Goal: Task Accomplishment & Management: Use online tool/utility

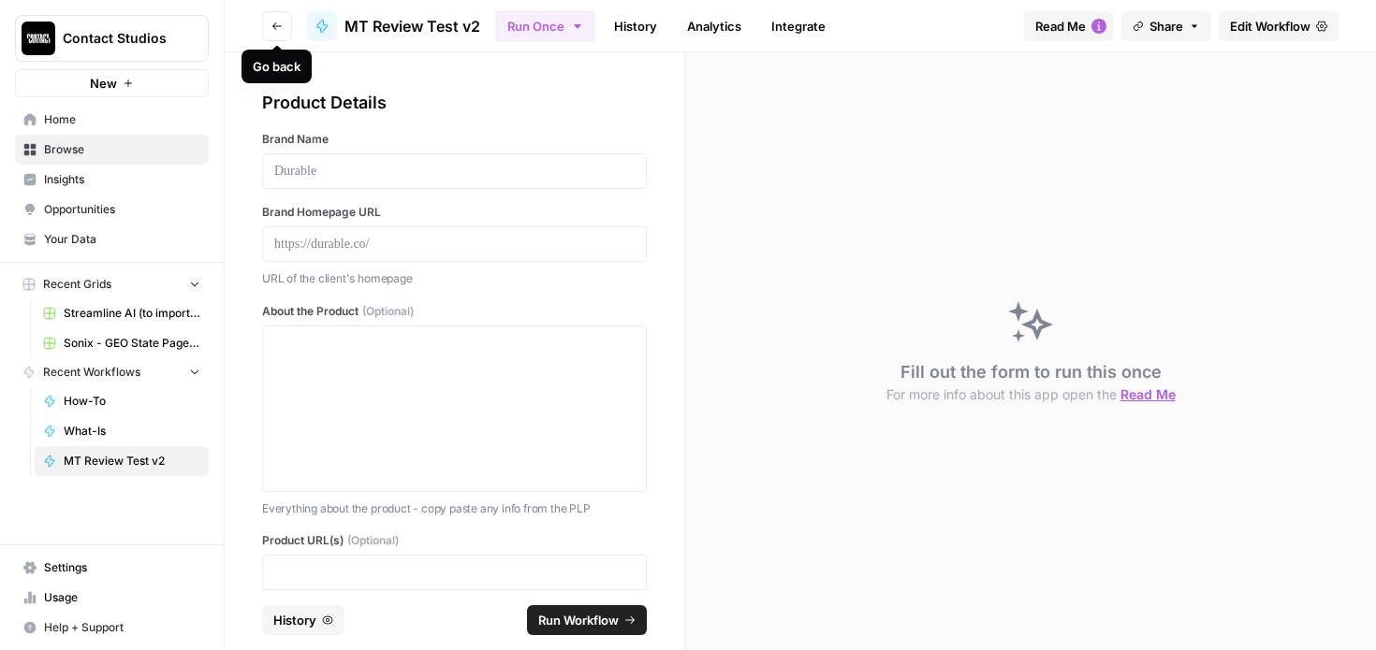
click at [272, 16] on button "Go back" at bounding box center [277, 26] width 30 height 30
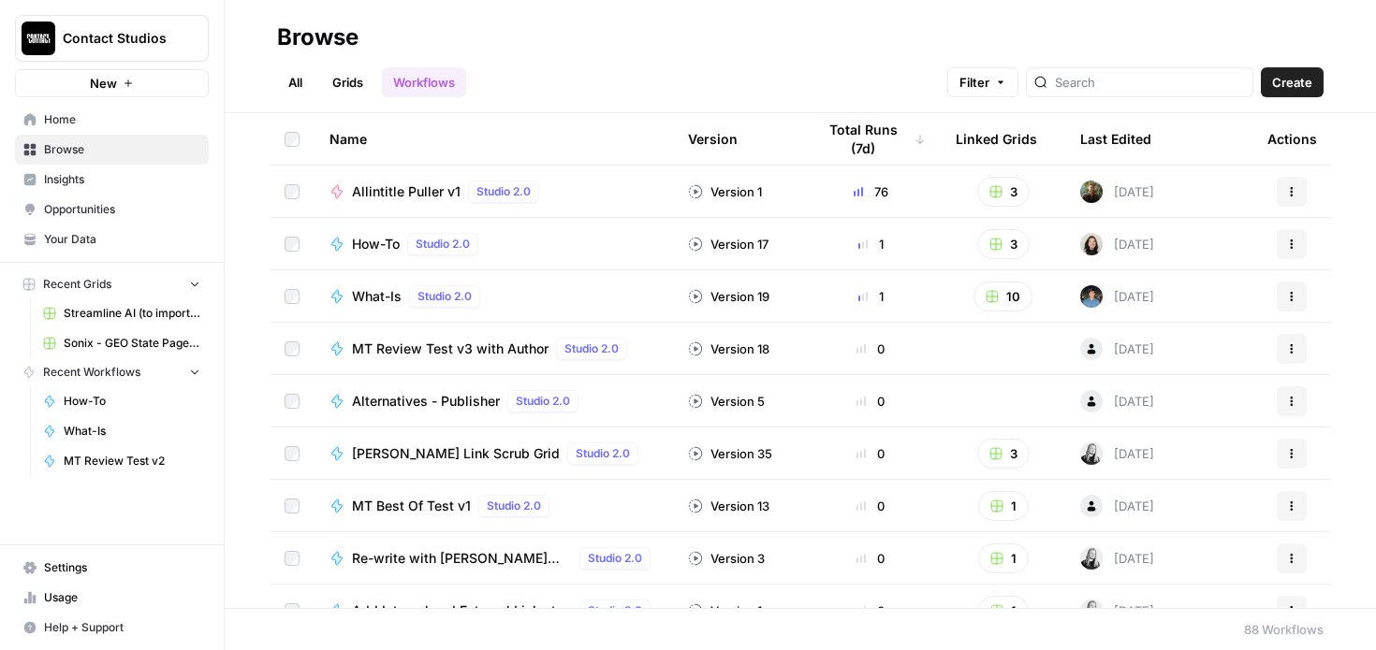
click at [548, 305] on div "What-Is Studio 2.0" at bounding box center [493, 296] width 329 height 22
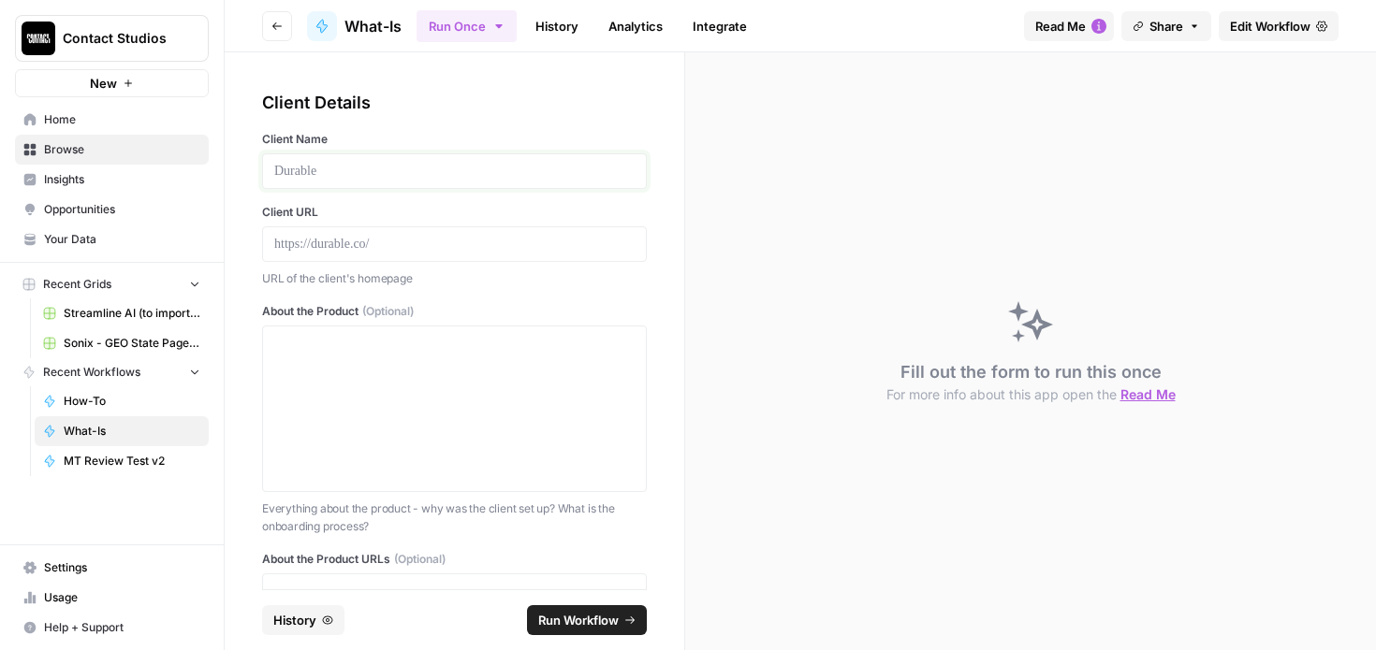
click at [499, 169] on p at bounding box center [454, 171] width 360 height 19
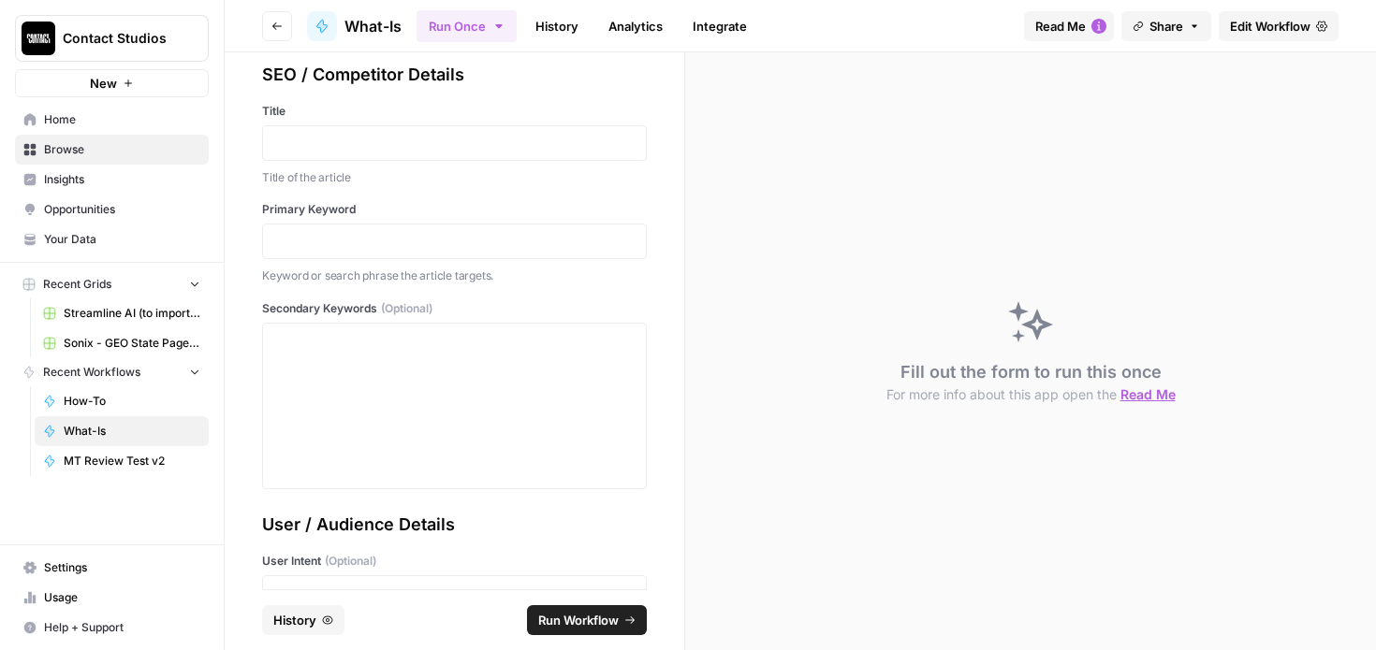
scroll to position [1548, 0]
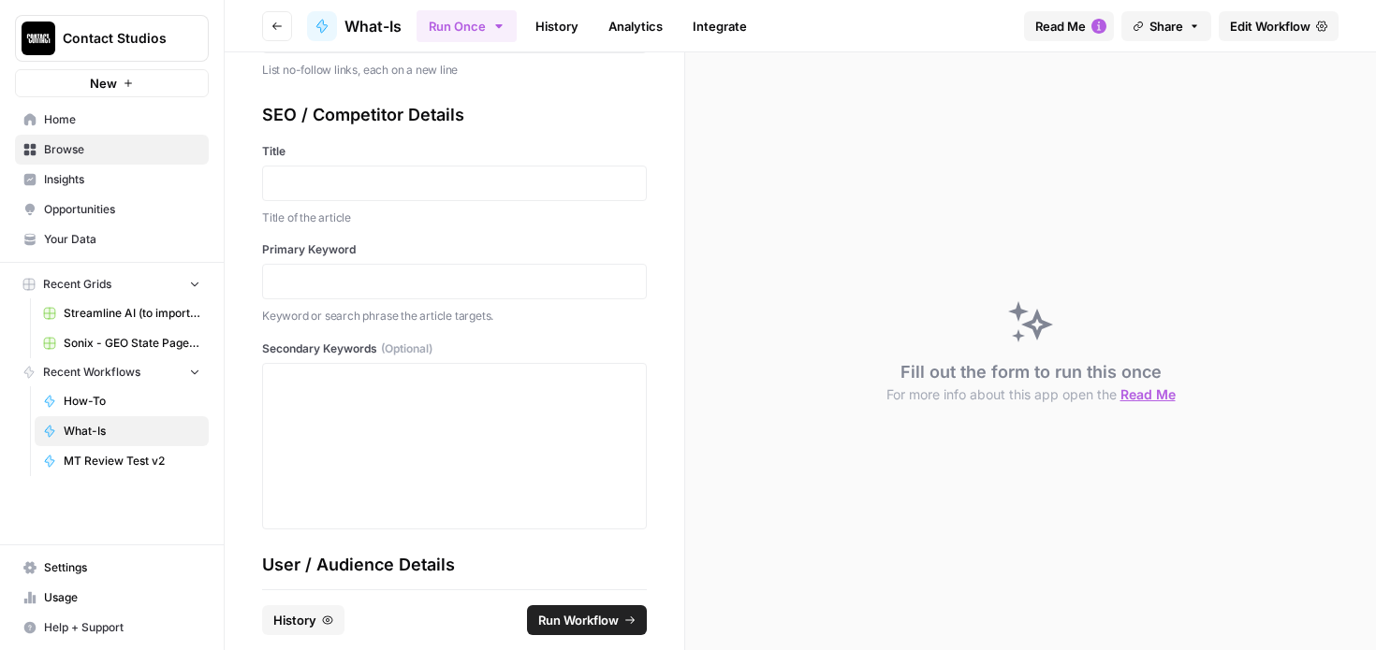
click at [307, 171] on div at bounding box center [454, 184] width 385 height 36
click at [304, 176] on p at bounding box center [454, 183] width 360 height 19
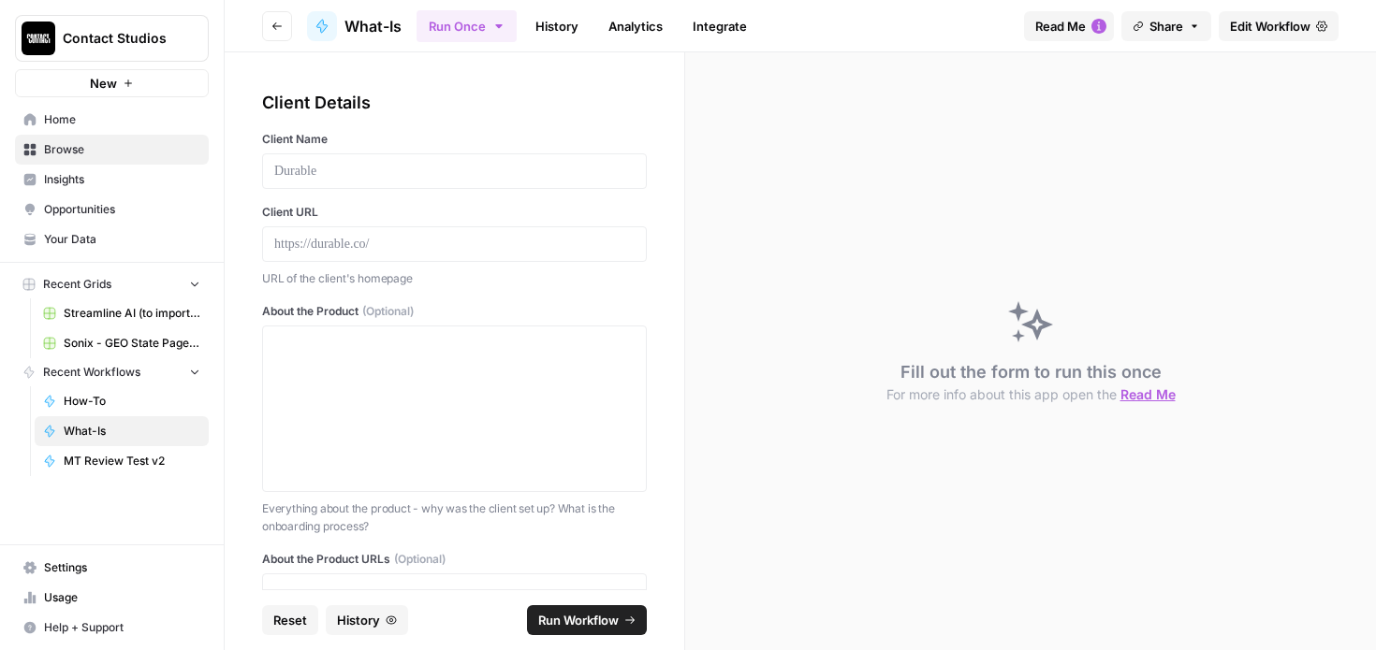
click at [396, 157] on div at bounding box center [454, 171] width 385 height 36
click at [376, 174] on p at bounding box center [454, 171] width 360 height 19
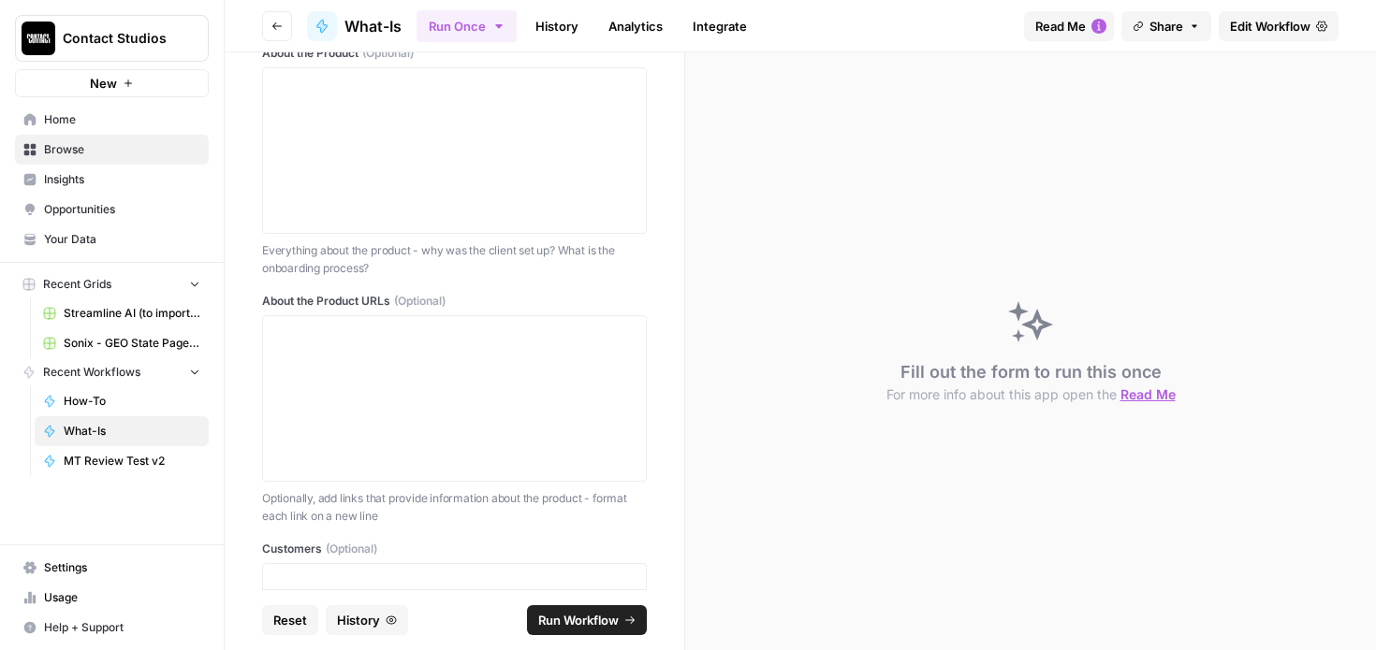
scroll to position [259, 0]
click at [393, 357] on div at bounding box center [454, 398] width 360 height 150
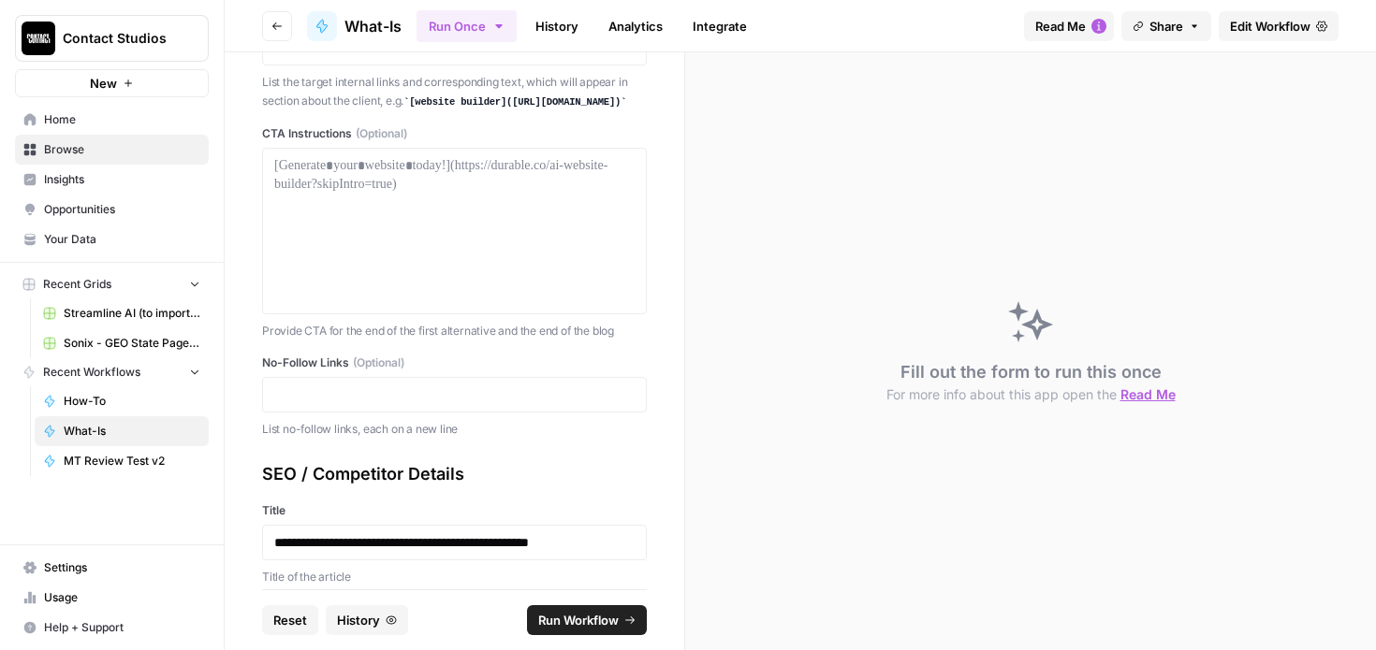
scroll to position [1499, 0]
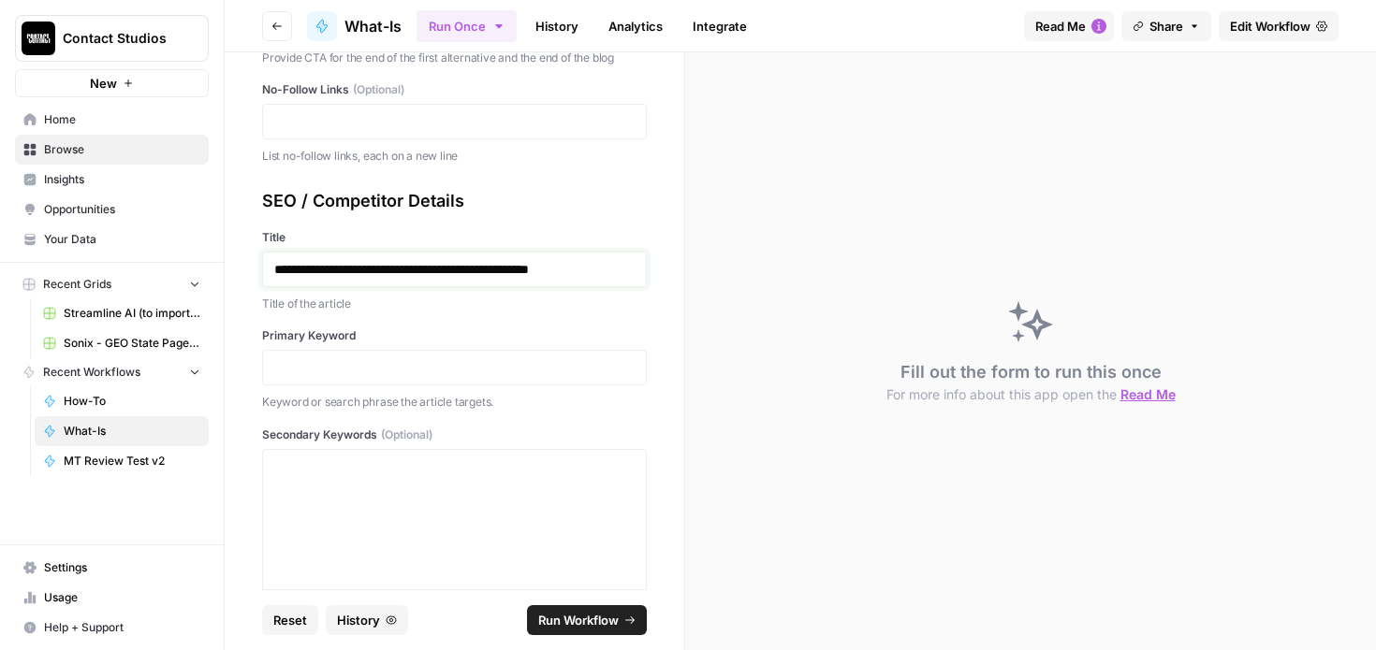
click at [510, 270] on p "**********" at bounding box center [454, 269] width 360 height 19
copy p "**********"
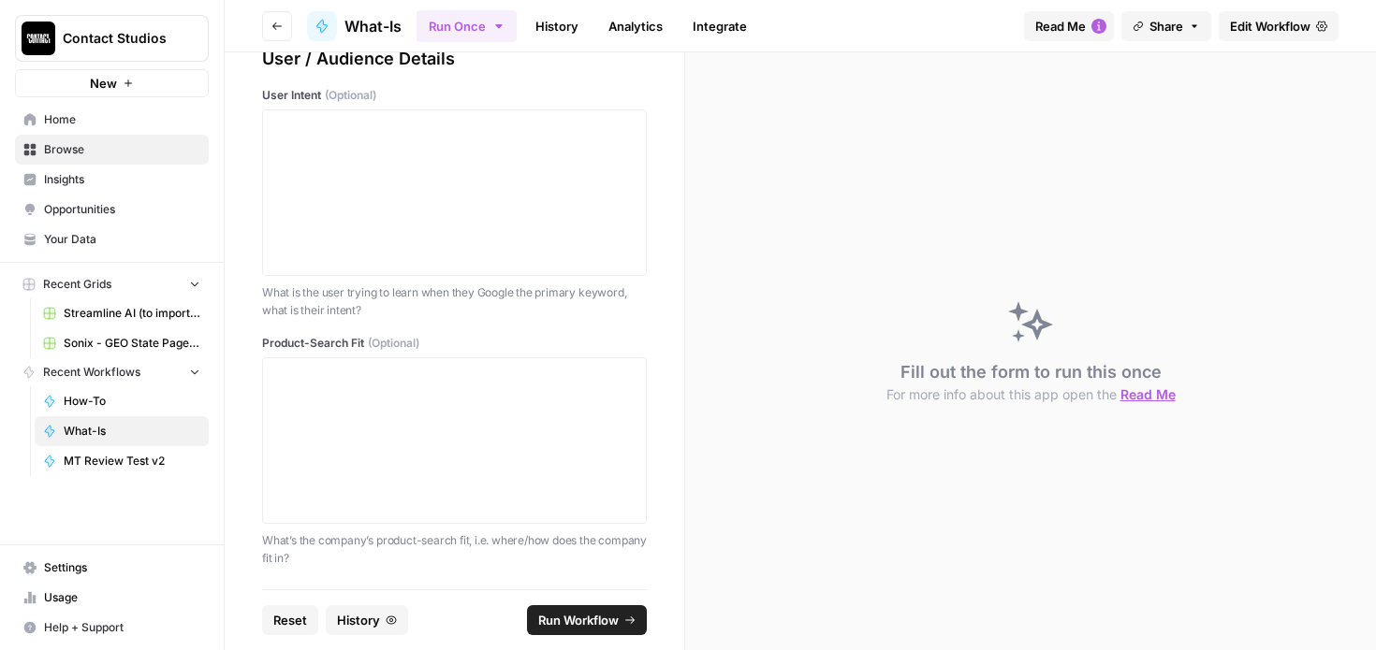
scroll to position [1874, 0]
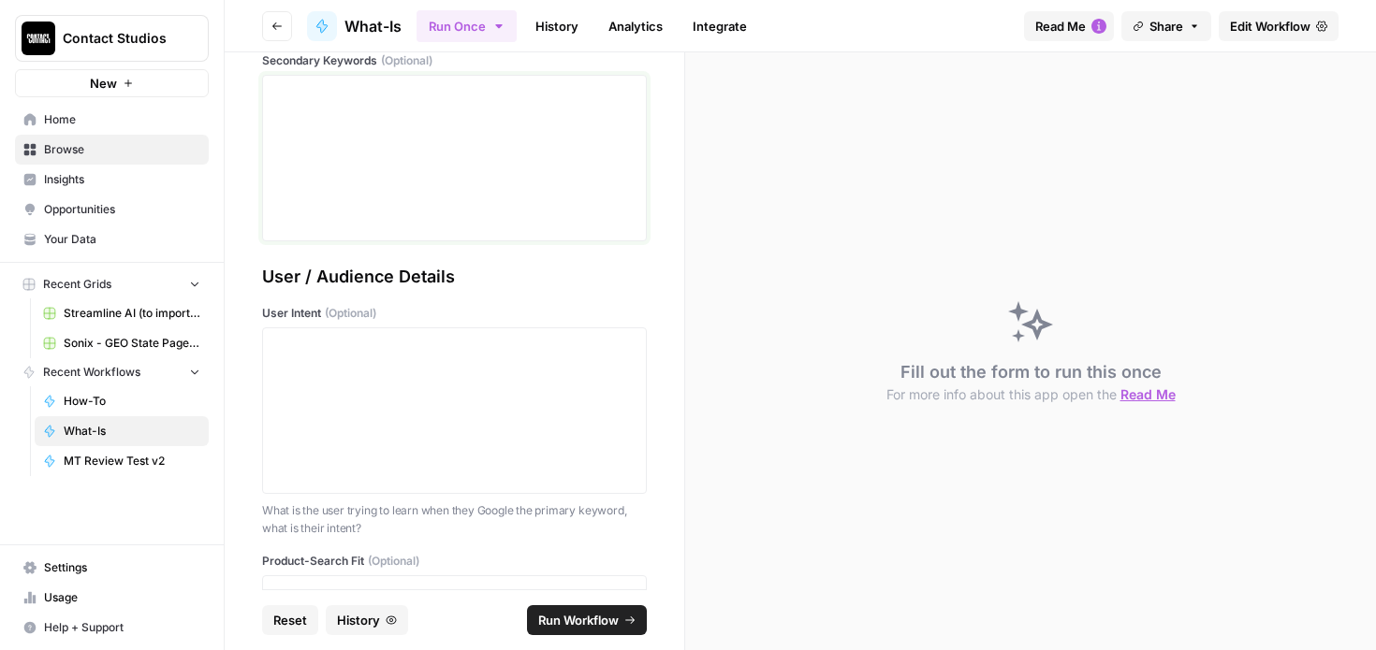
click at [365, 150] on div at bounding box center [454, 158] width 360 height 150
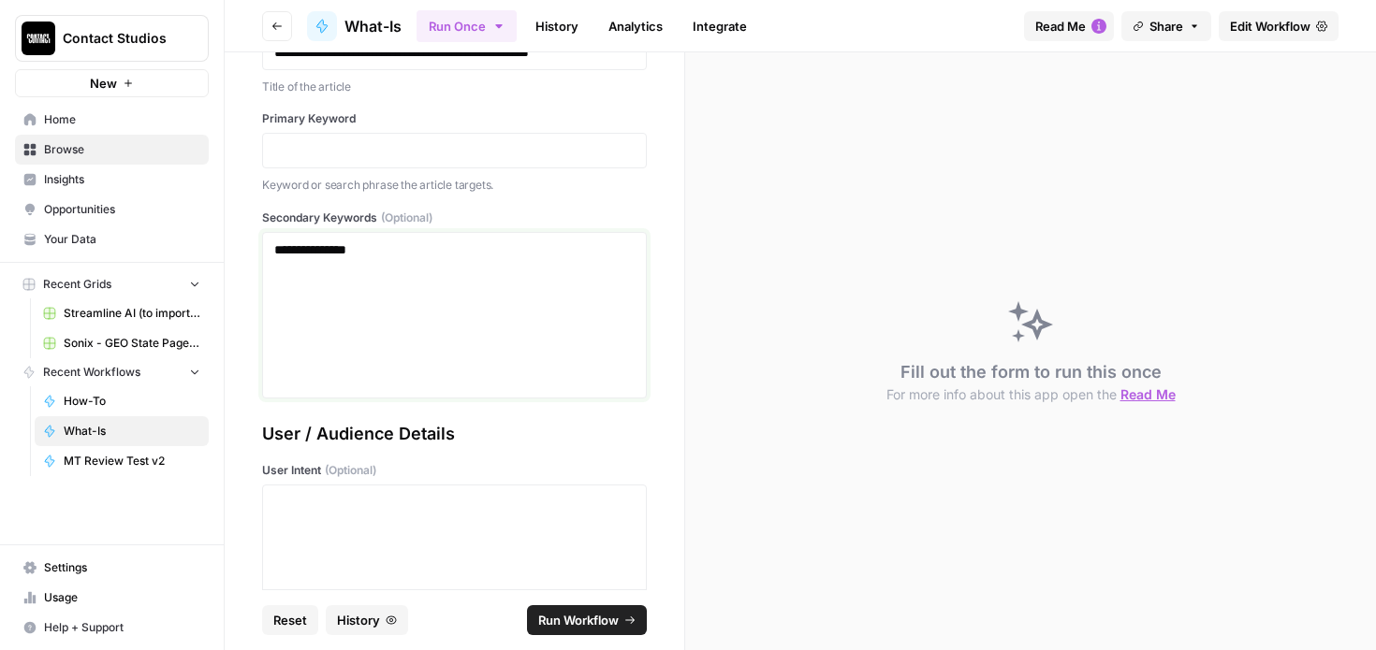
scroll to position [1671, 0]
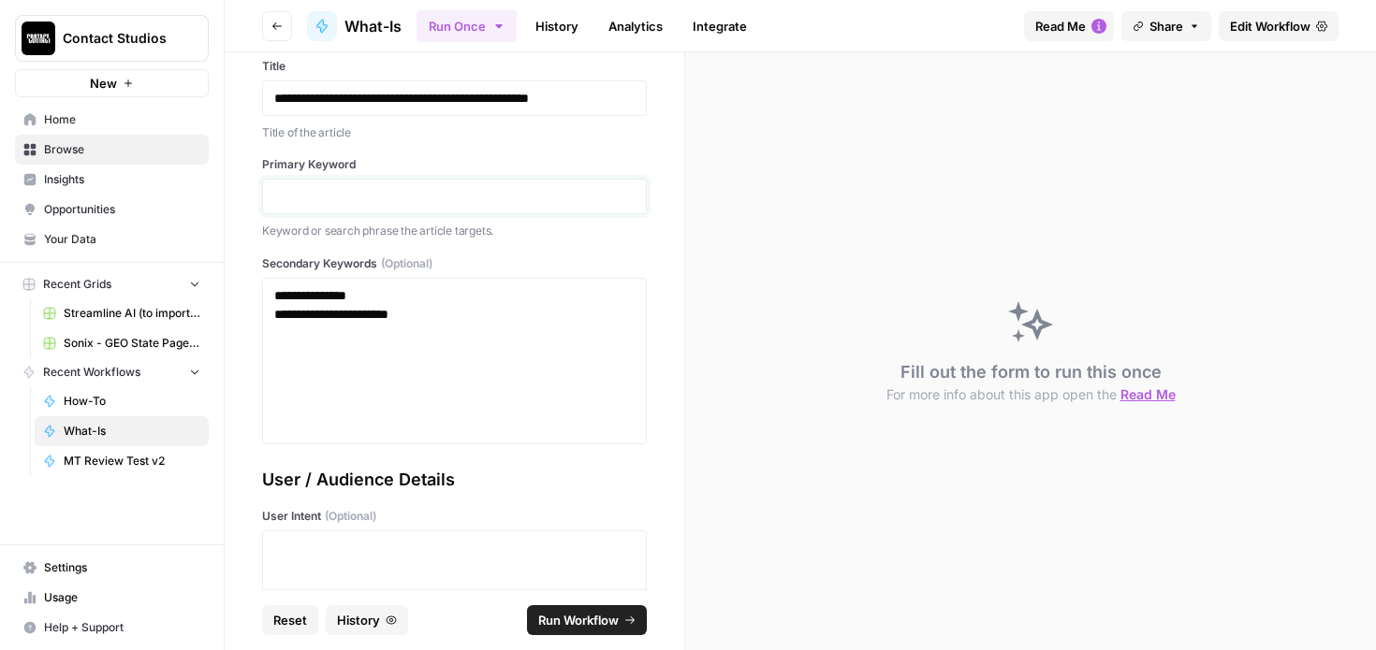
click at [346, 203] on p at bounding box center [454, 196] width 360 height 19
click at [468, 330] on p at bounding box center [454, 333] width 360 height 19
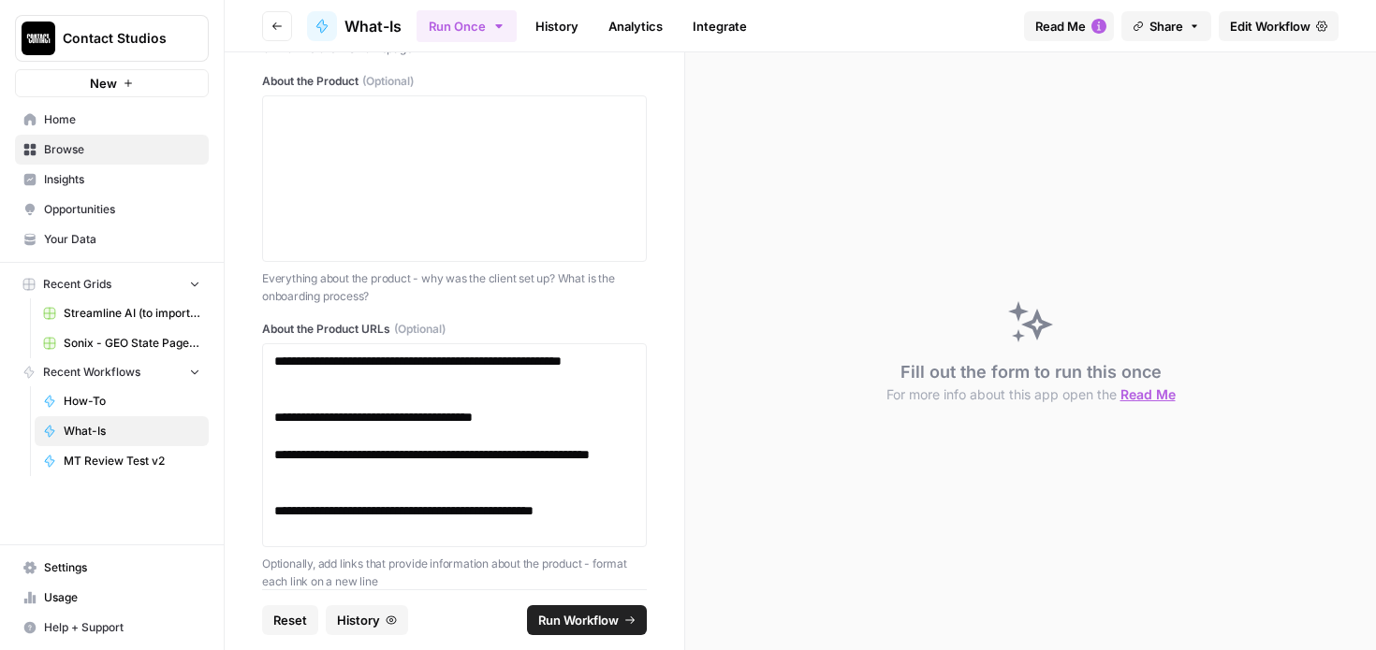
scroll to position [142, 0]
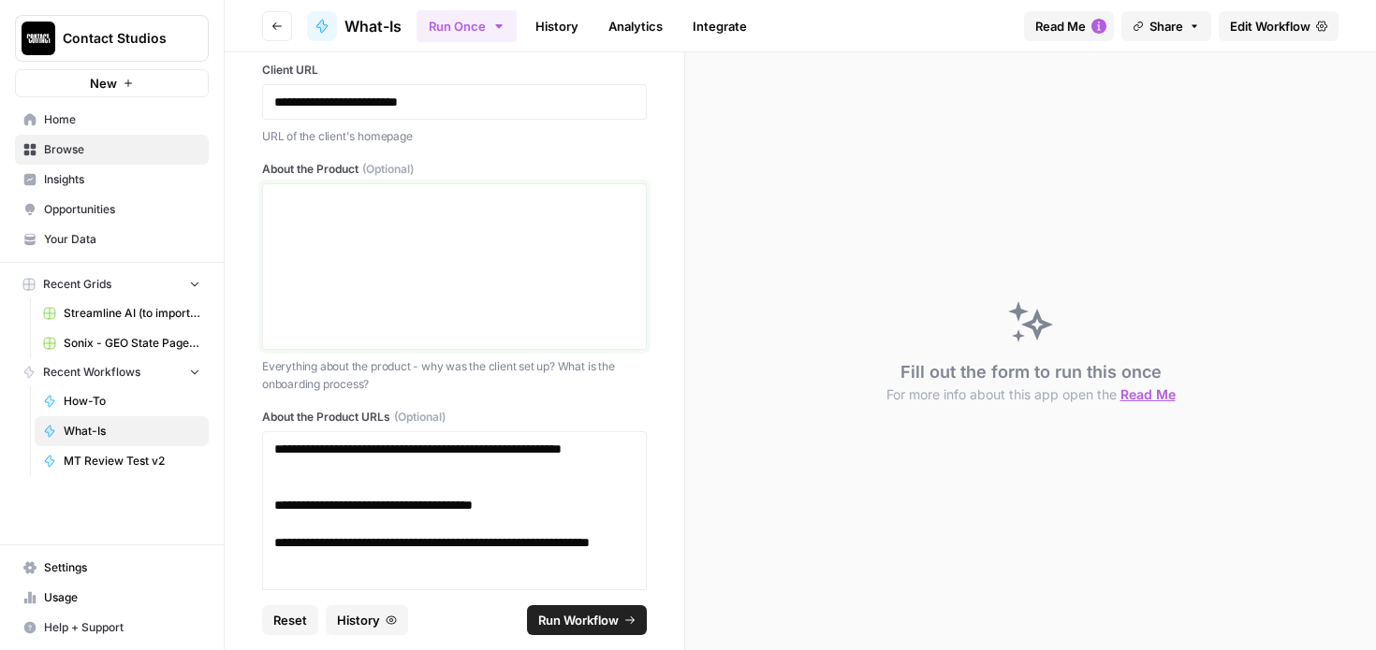
click at [488, 216] on div at bounding box center [454, 267] width 360 height 150
click at [319, 233] on div at bounding box center [454, 267] width 360 height 150
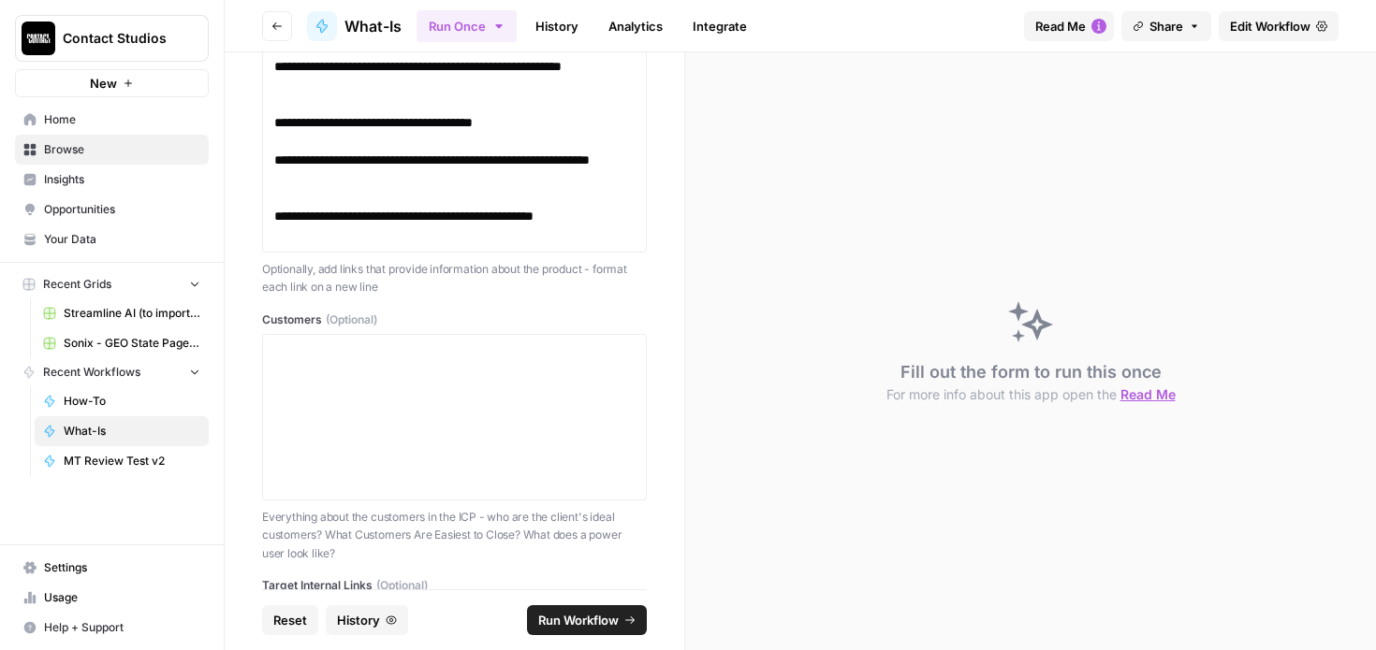
scroll to position [1537, 0]
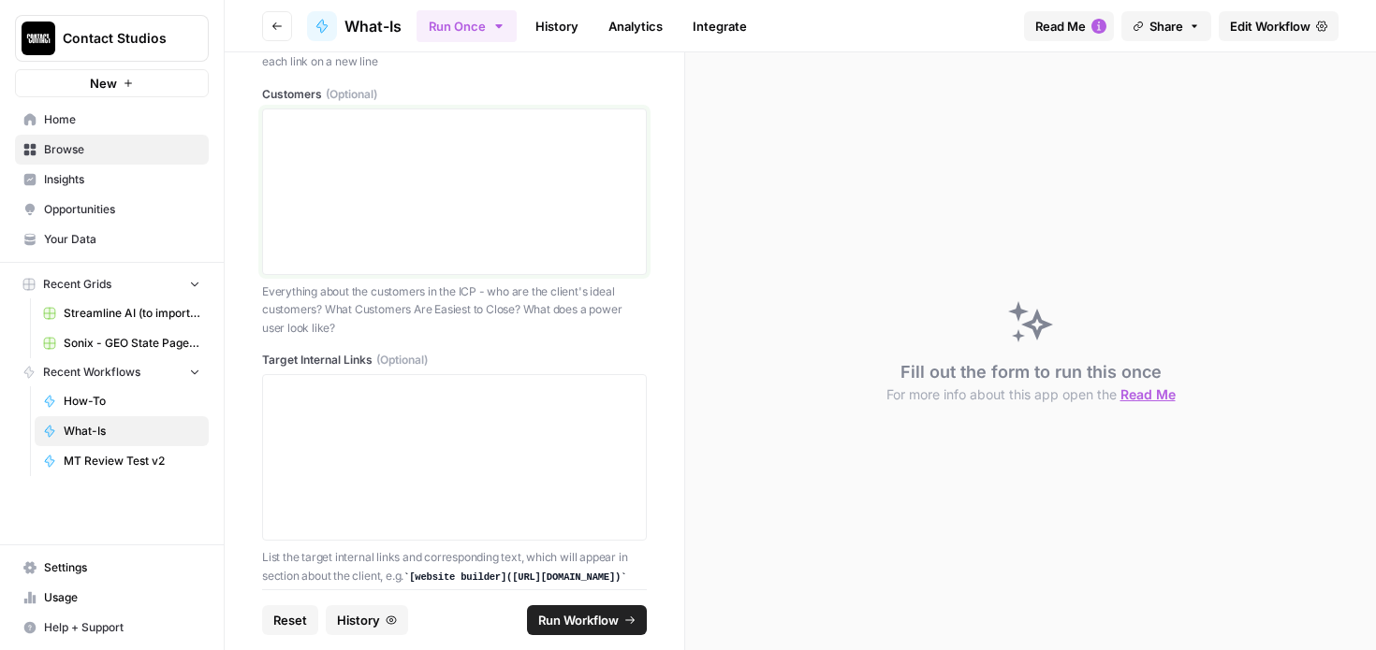
click at [319, 233] on div at bounding box center [454, 192] width 360 height 150
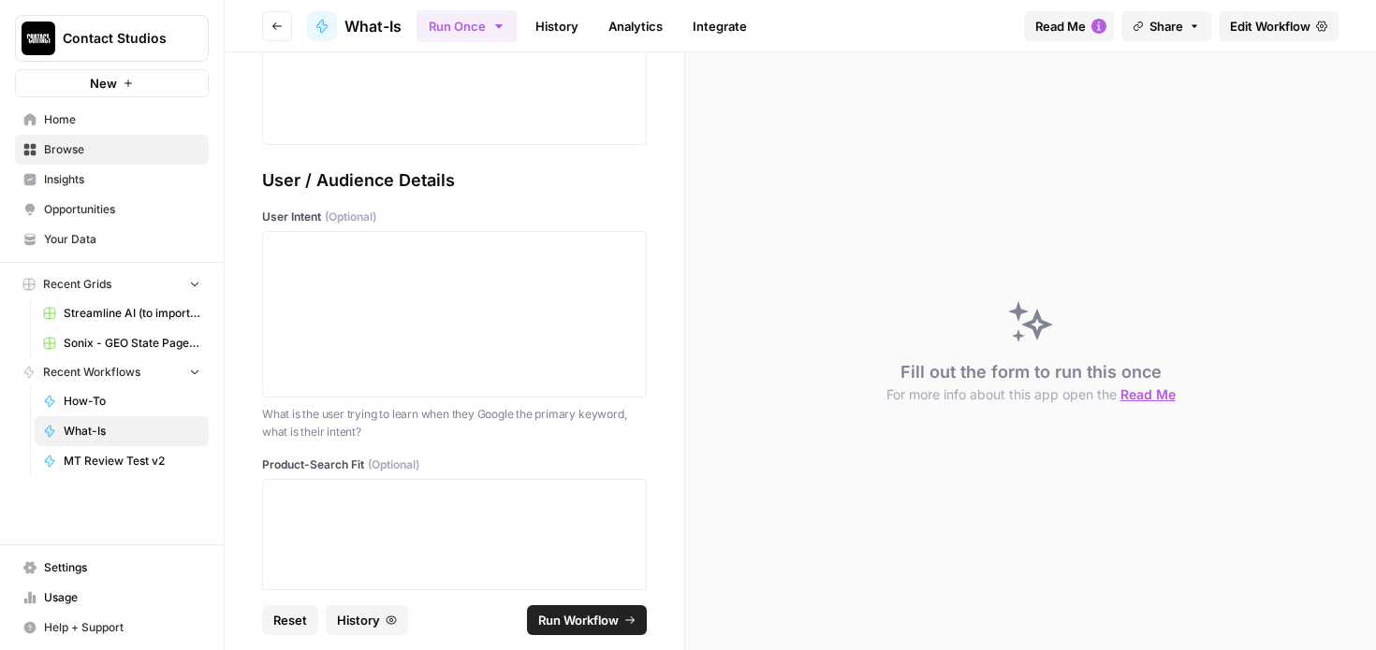
scroll to position [3527, 0]
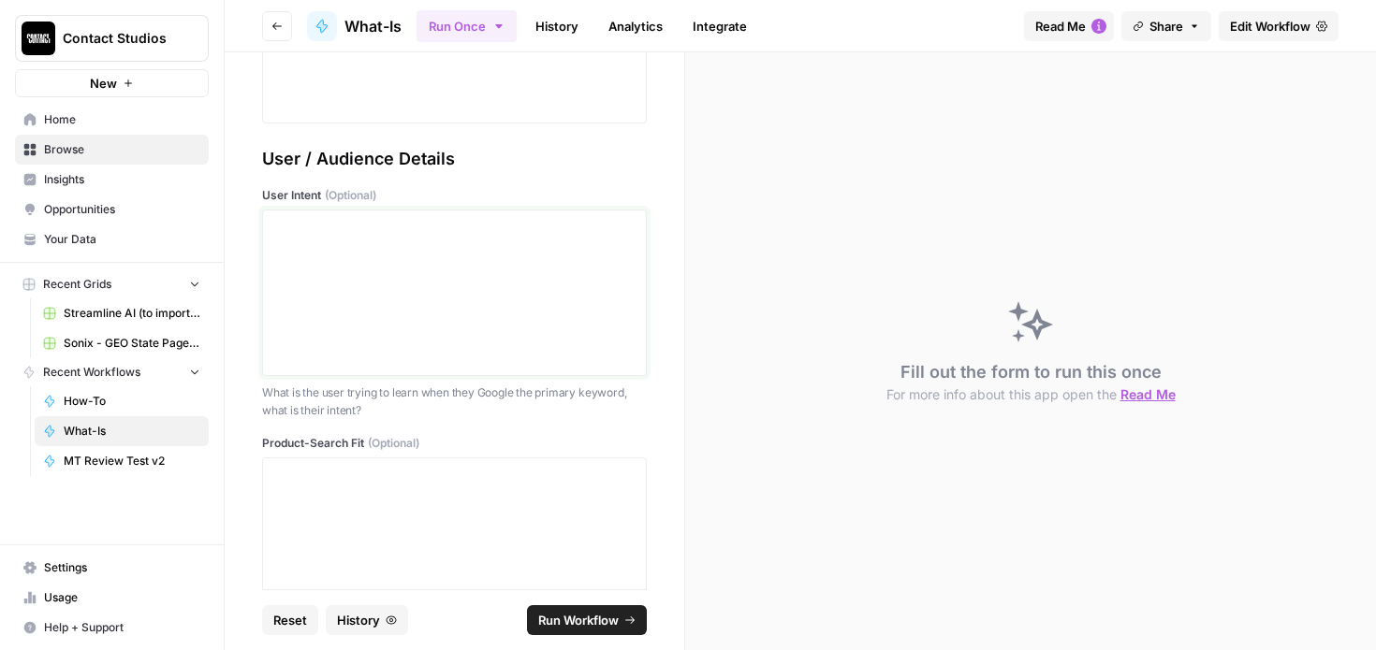
click at [431, 226] on p at bounding box center [454, 227] width 360 height 19
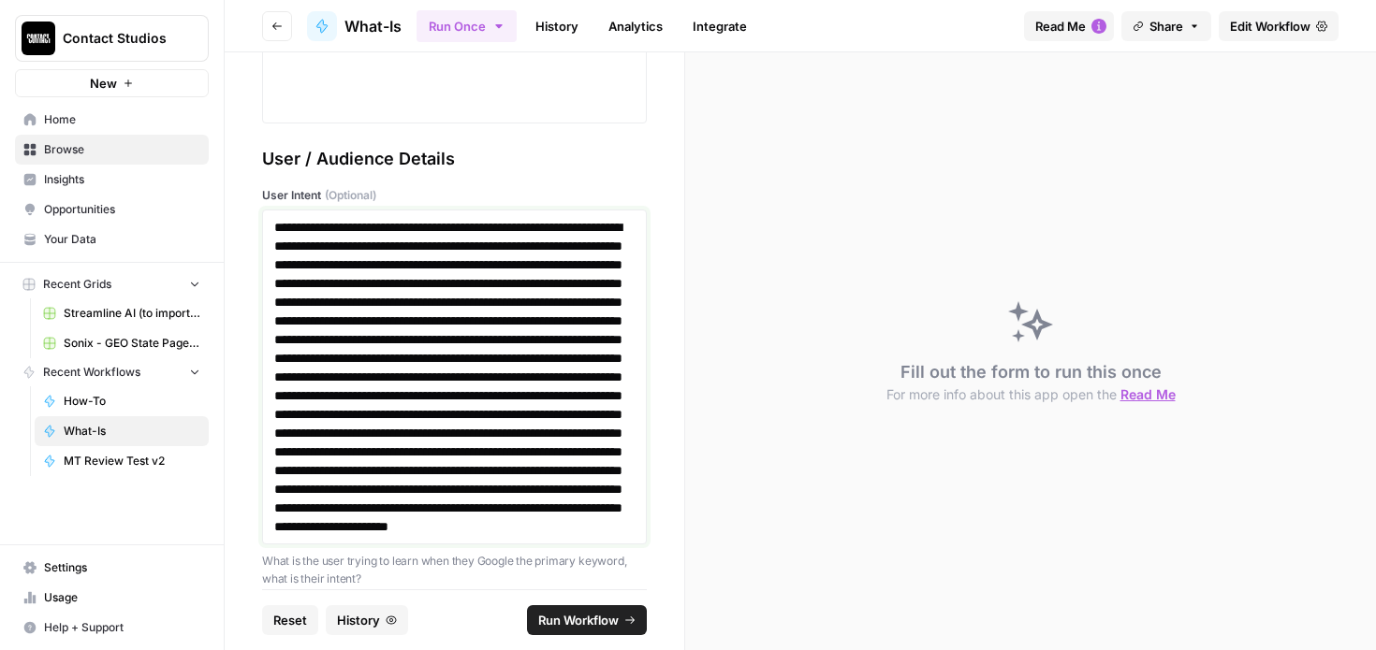
scroll to position [3587, 0]
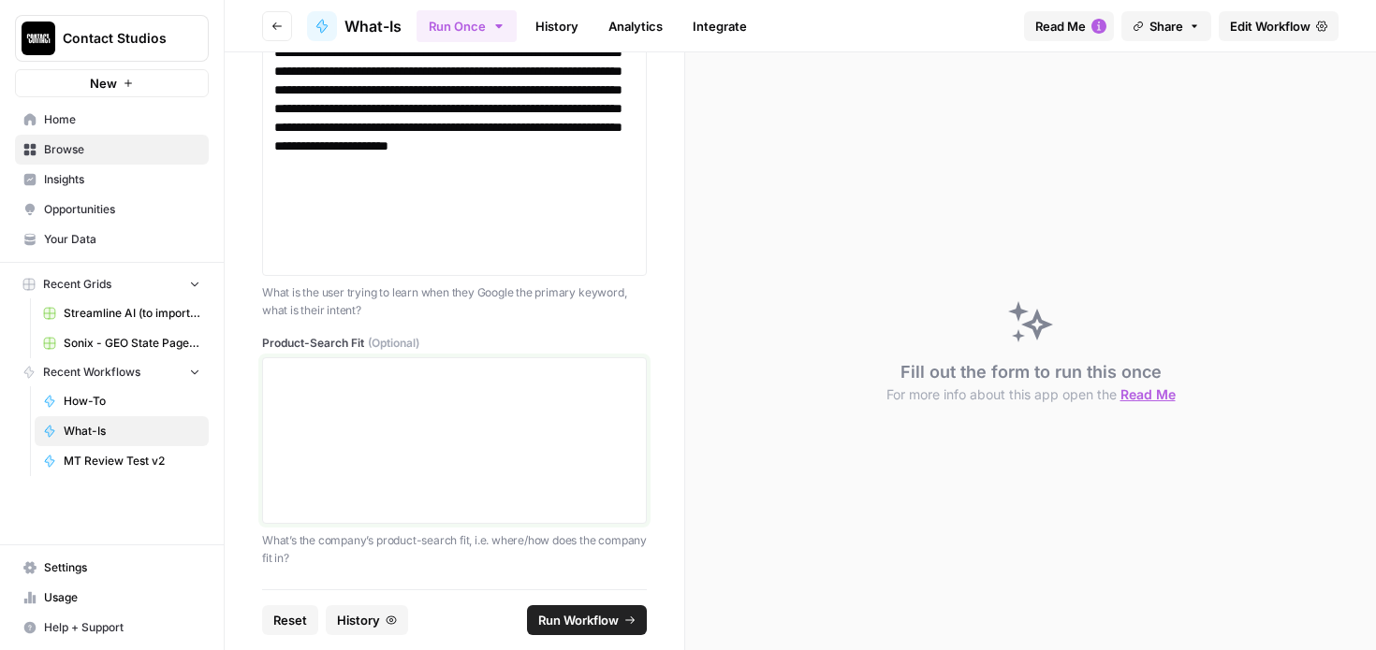
click at [319, 373] on p at bounding box center [454, 375] width 360 height 19
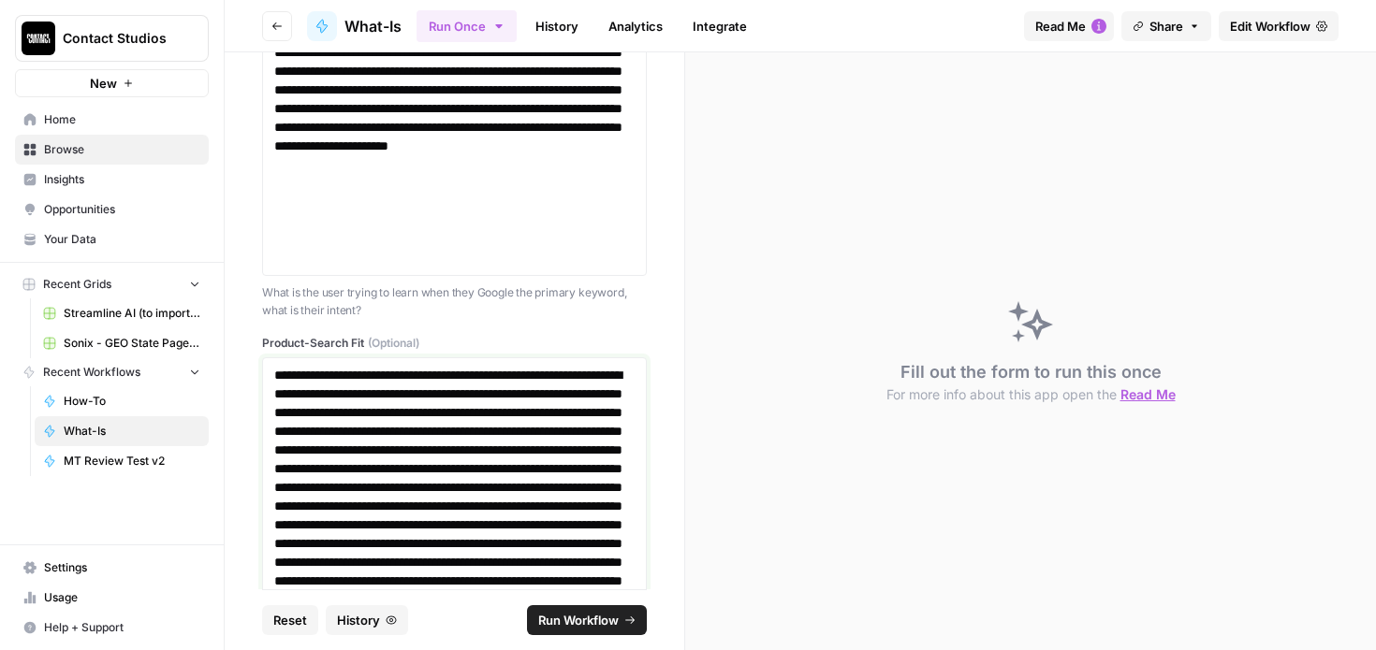
scroll to position [4079, 0]
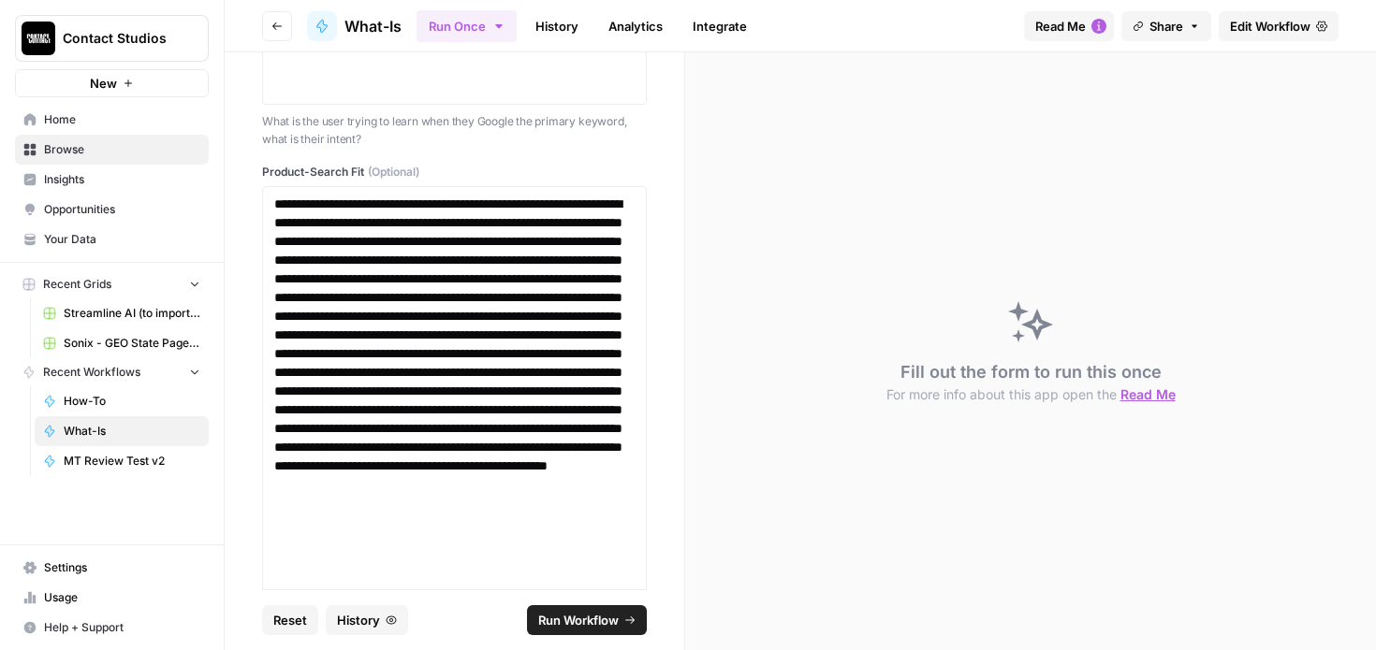
click at [541, 613] on span "Run Workflow" at bounding box center [578, 620] width 80 height 19
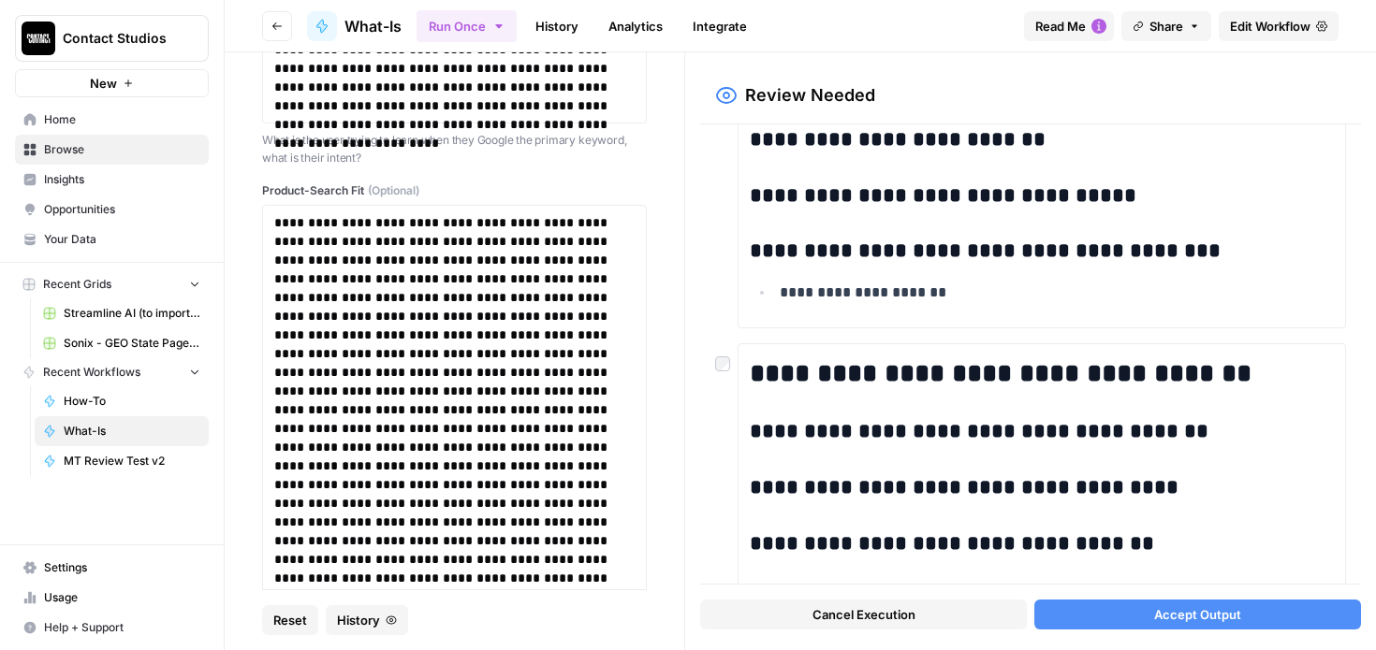
scroll to position [688, 0]
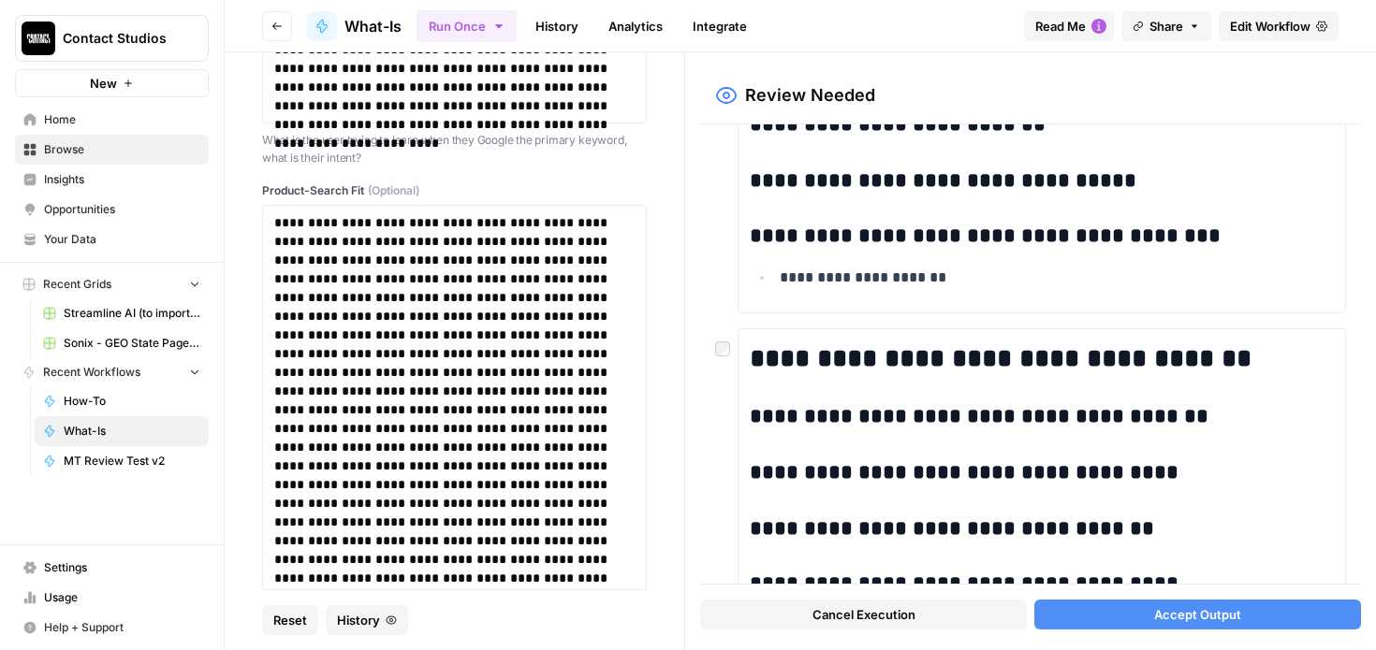
click at [721, 339] on div at bounding box center [726, 344] width 22 height 30
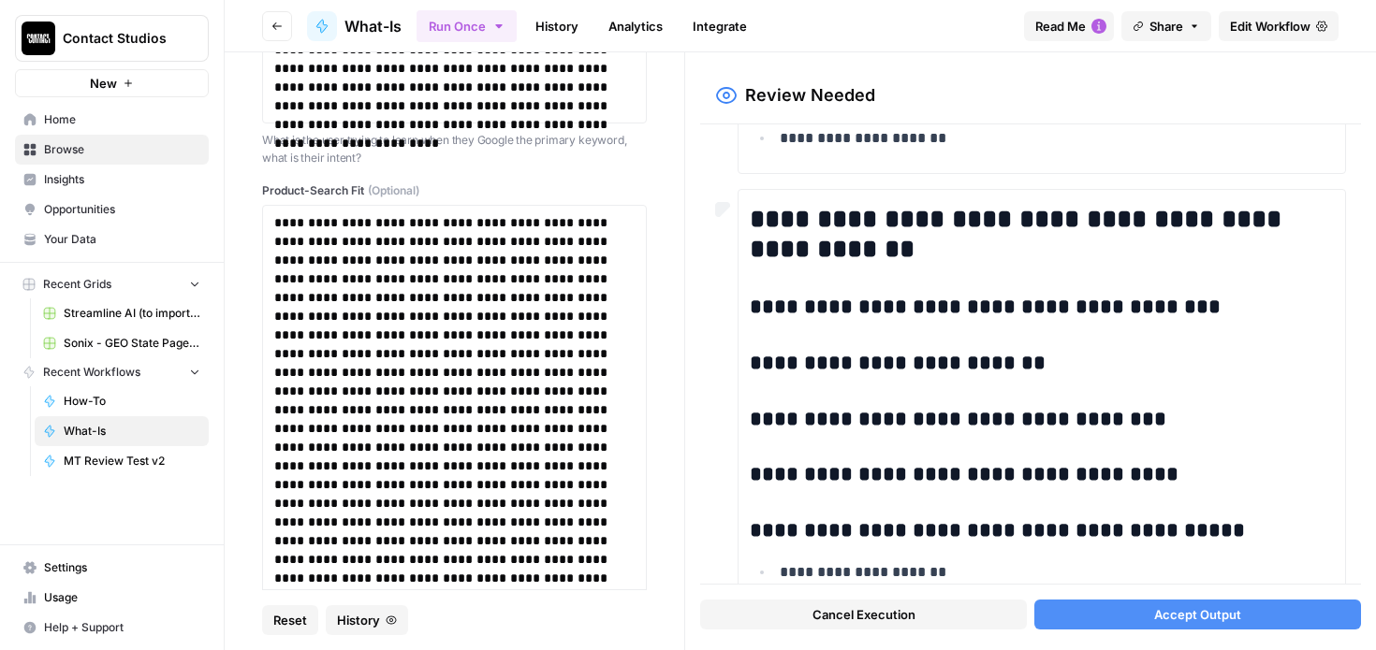
scroll to position [1590, 0]
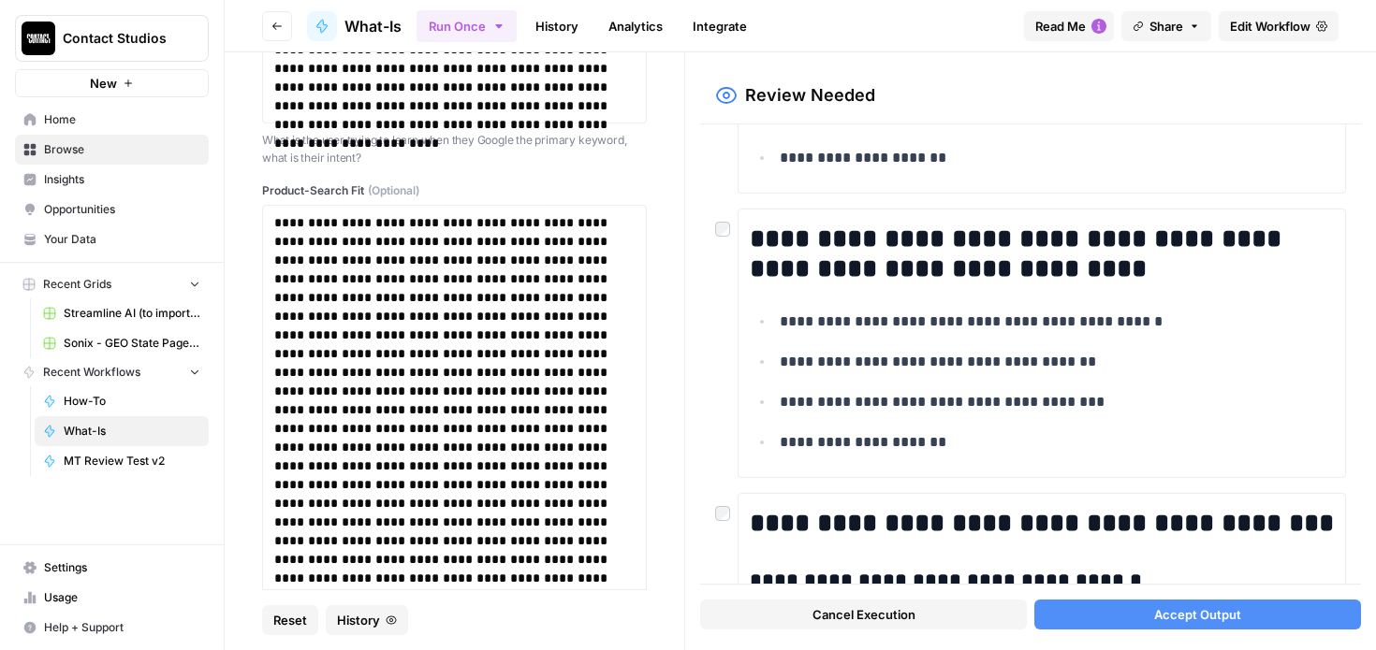
click at [714, 223] on div "**********" at bounding box center [1030, 354] width 661 height 460
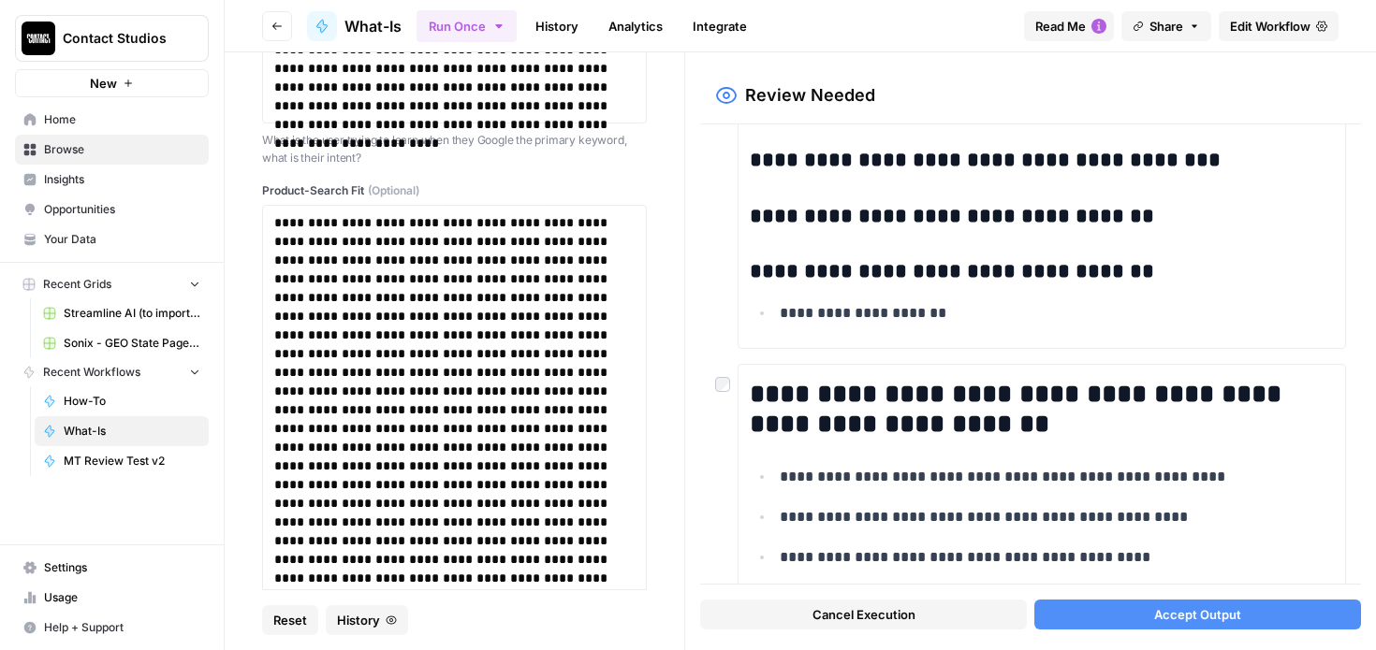
scroll to position [2747, 0]
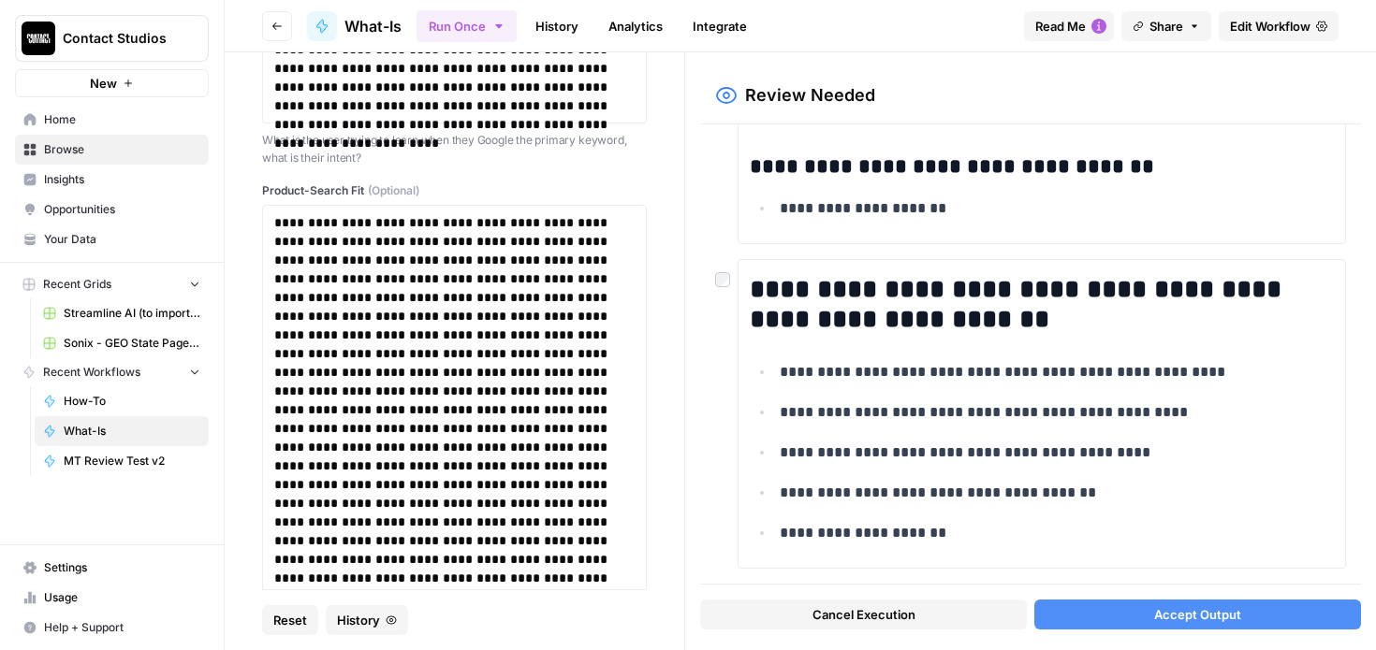
click at [1153, 614] on button "Accept Output" at bounding box center [1197, 615] width 327 height 30
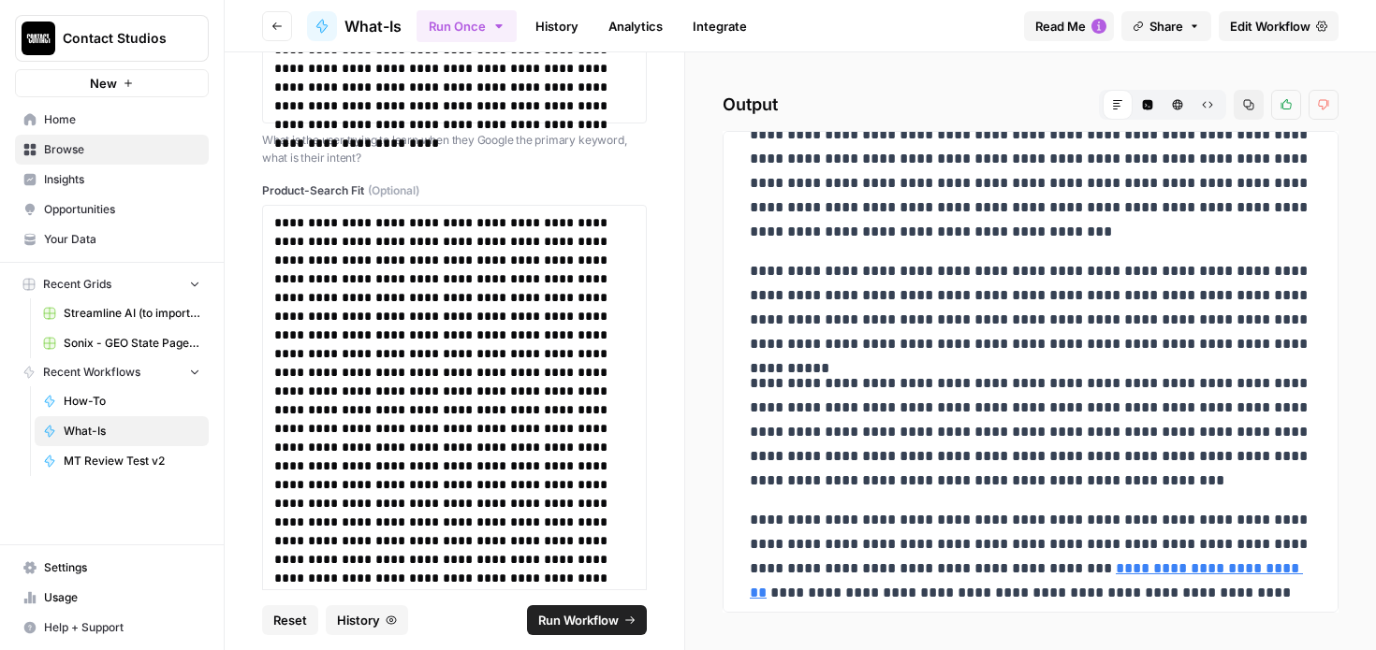
scroll to position [0, 0]
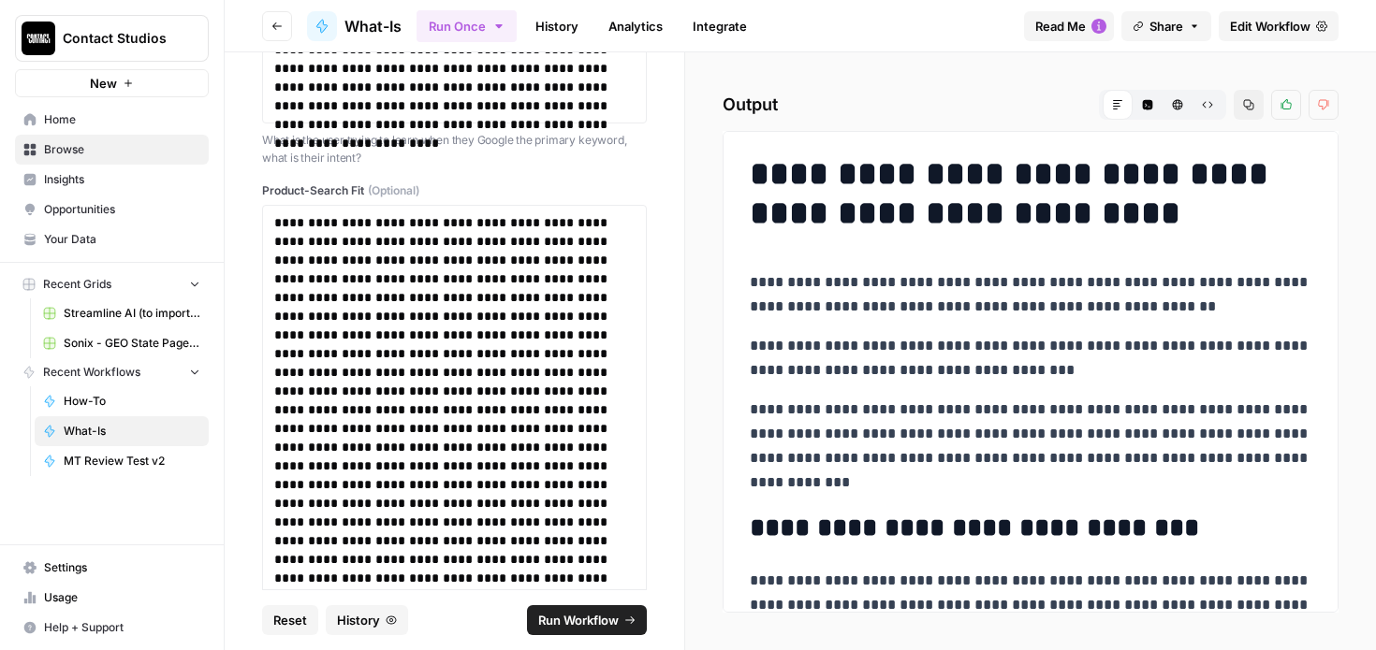
drag, startPoint x: 1220, startPoint y: 571, endPoint x: 748, endPoint y: 162, distance: 624.3
copy div "**********"
